Goal: Find specific page/section: Find specific page/section

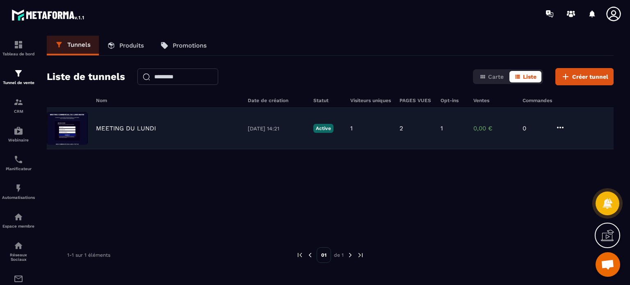
click at [148, 128] on p "MEETING DU LUNDI" at bounding box center [126, 128] width 60 height 7
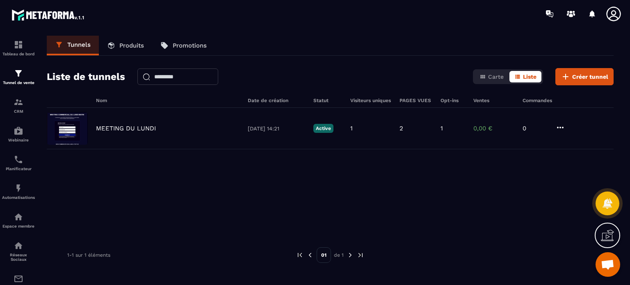
click at [614, 10] on icon at bounding box center [614, 14] width 16 height 16
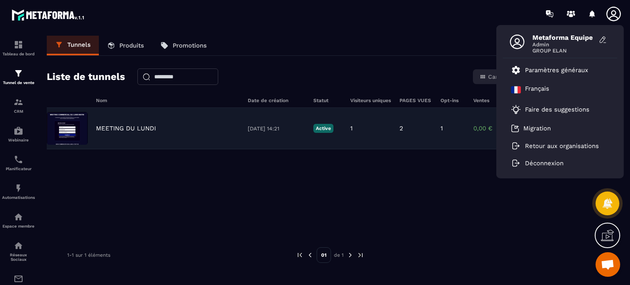
click at [145, 127] on p "MEETING DU LUNDI" at bounding box center [126, 128] width 60 height 7
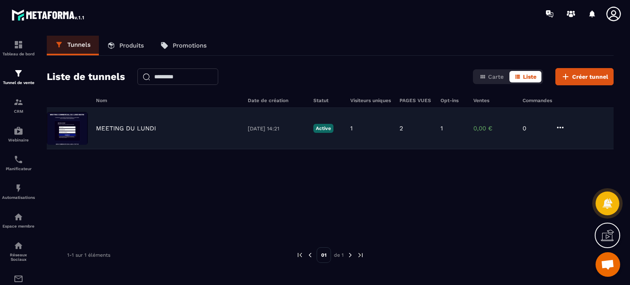
click at [57, 119] on img at bounding box center [67, 128] width 41 height 33
